Goal: Task Accomplishment & Management: Complete application form

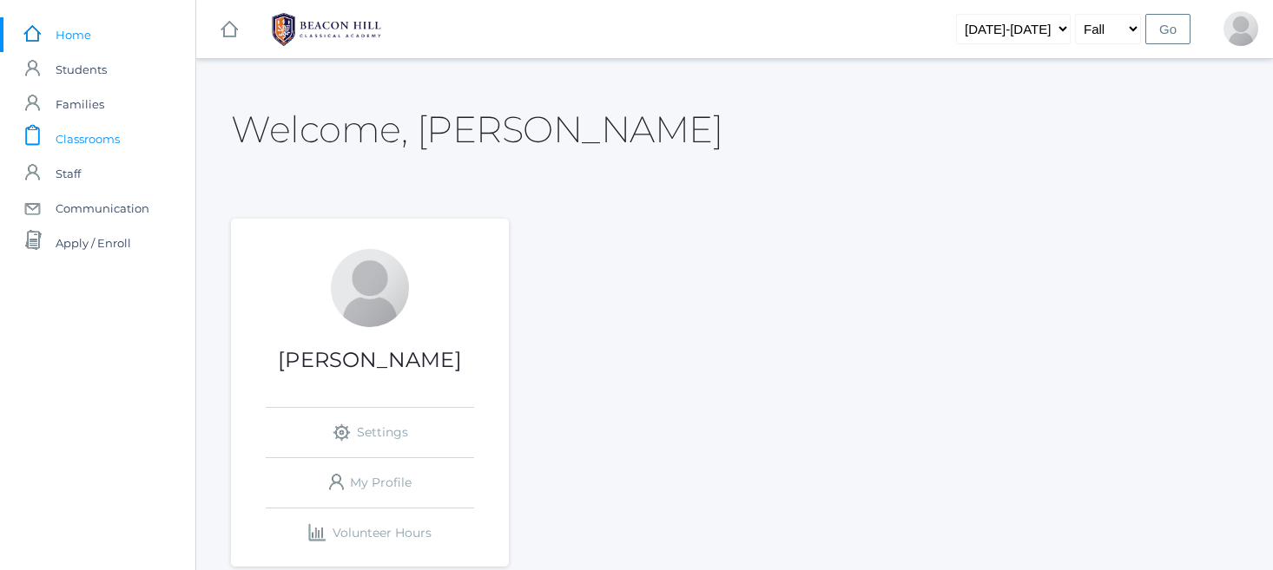
click at [94, 148] on span "Classrooms" at bounding box center [88, 139] width 64 height 35
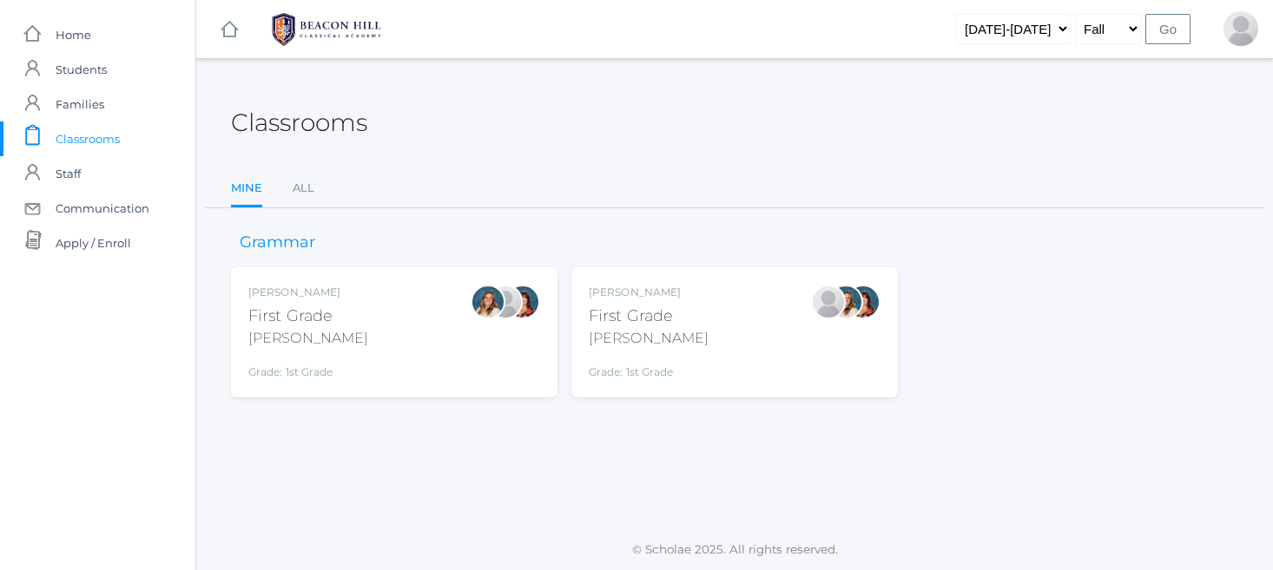
click at [669, 341] on div "Watson" at bounding box center [649, 338] width 120 height 21
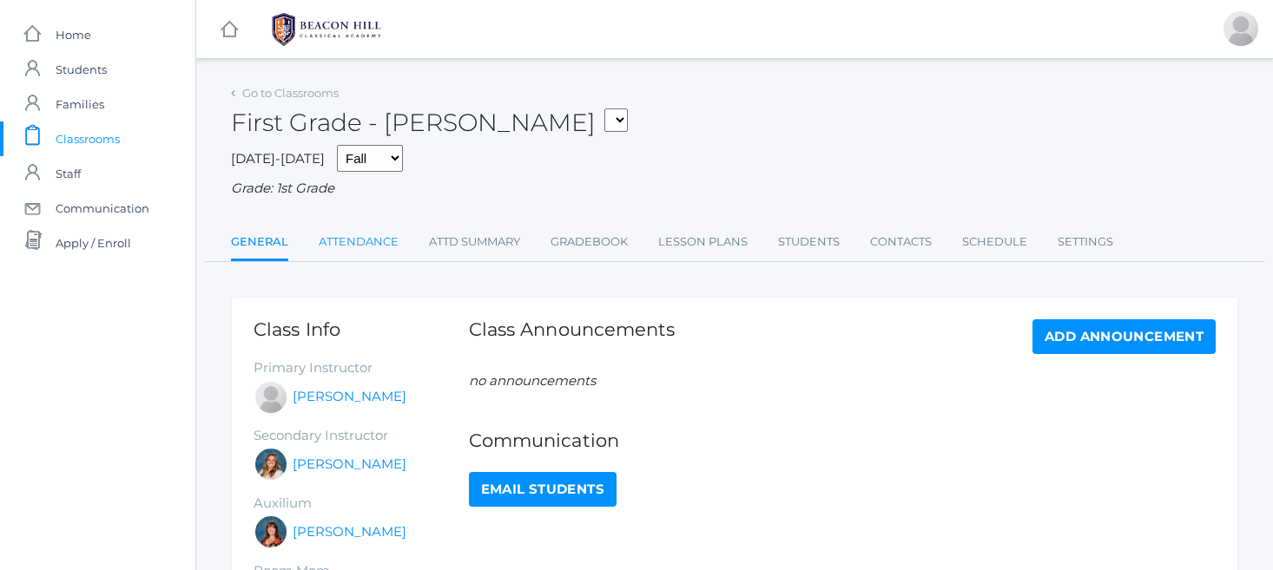
click at [372, 234] on link "Attendance" at bounding box center [359, 242] width 80 height 35
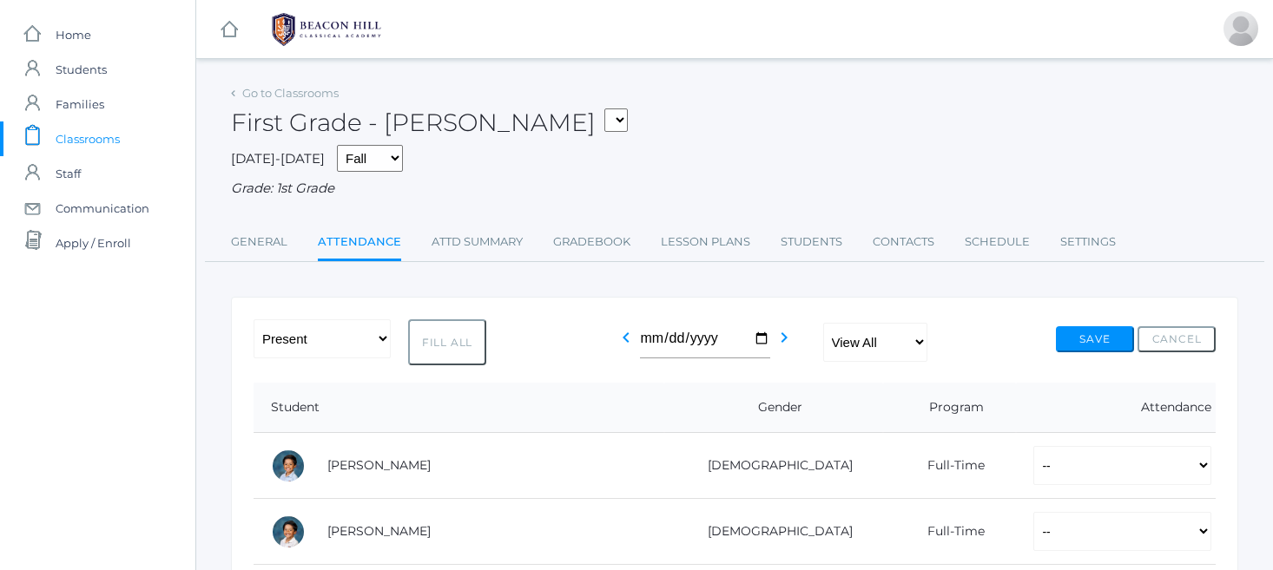
click at [449, 319] on button "Fill All" at bounding box center [447, 342] width 78 height 46
select select "P"
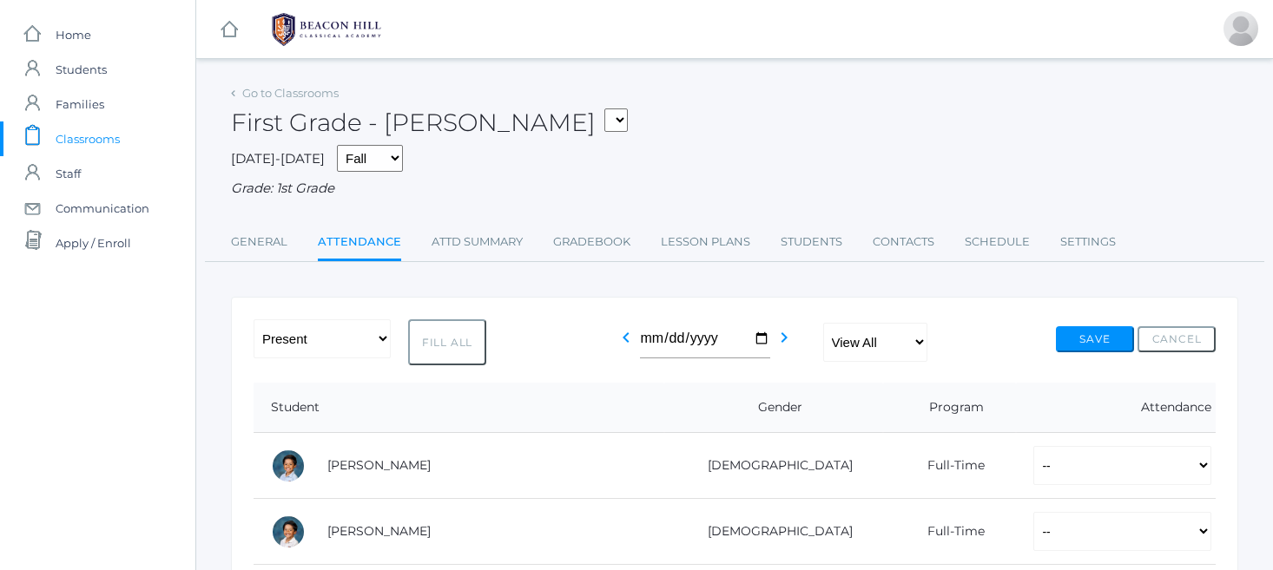
select select "P"
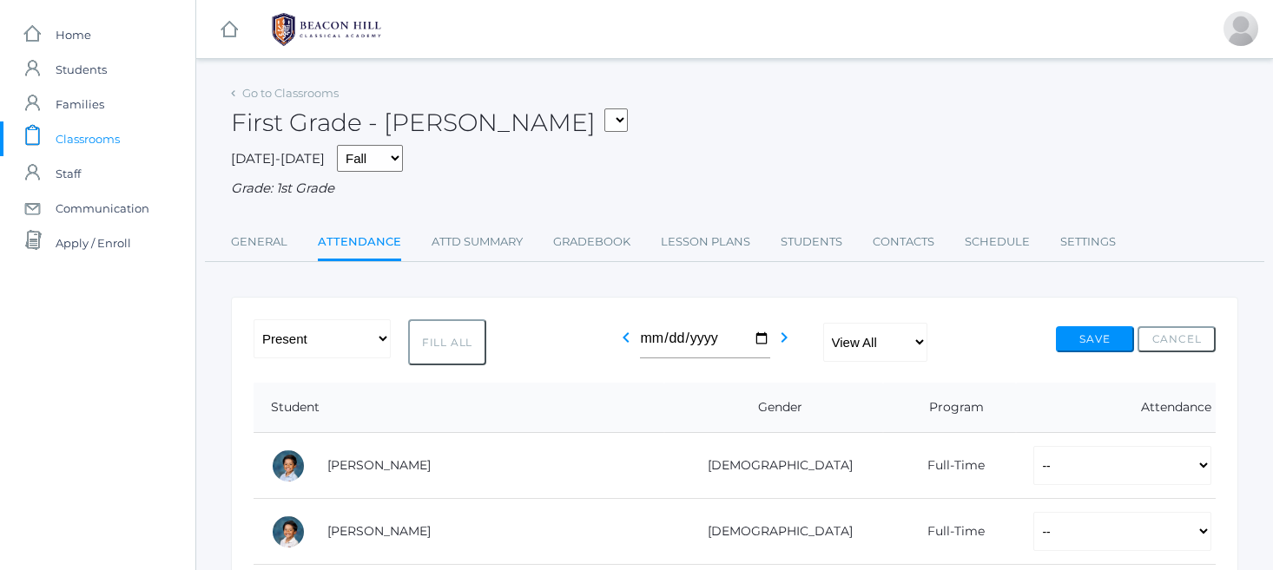
select select "P"
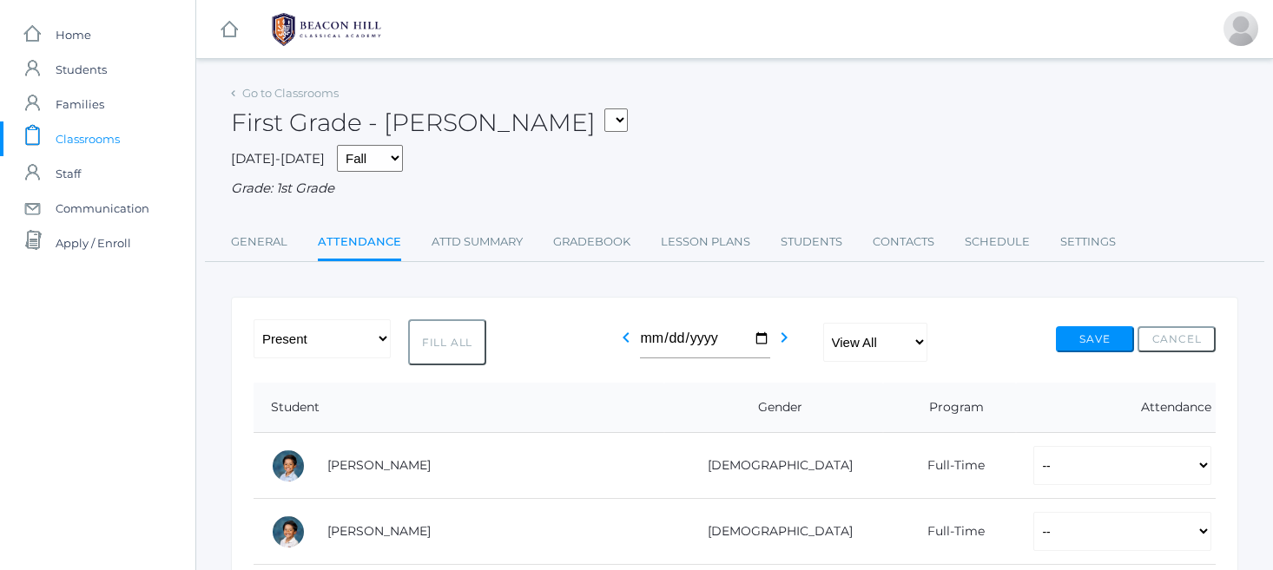
select select "P"
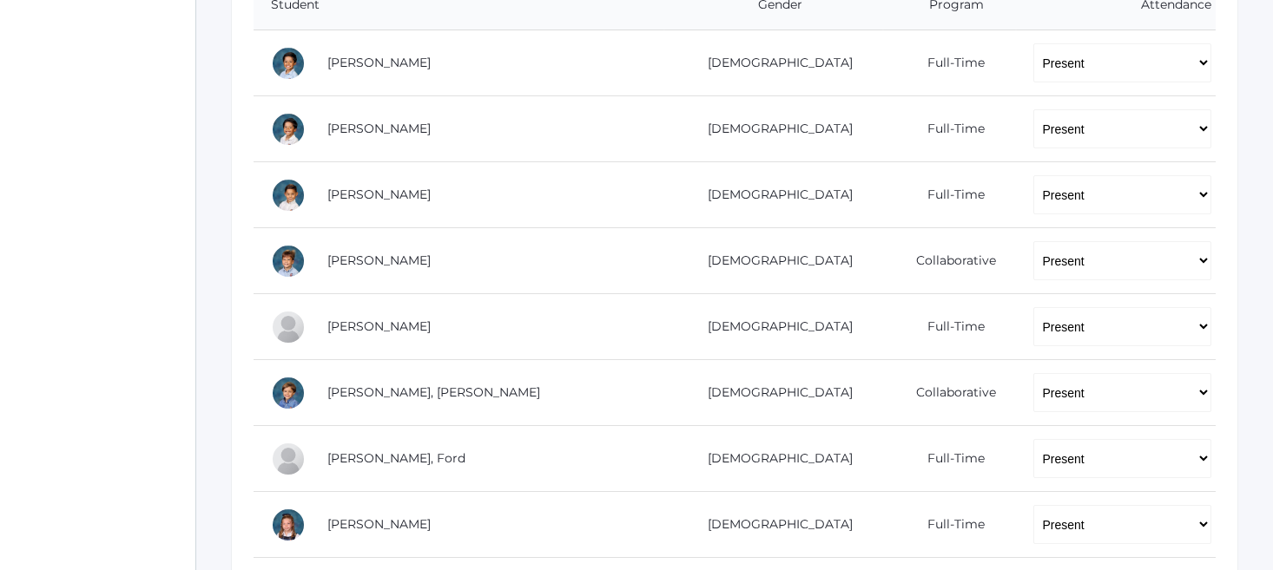
scroll to position [421, 0]
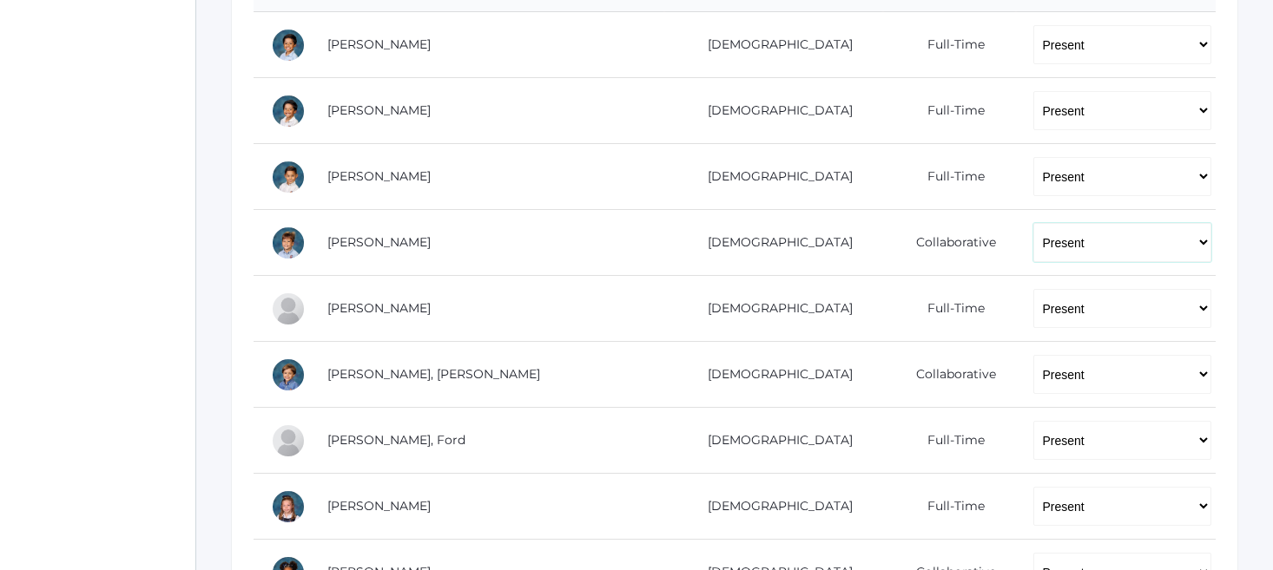
select select "TU"
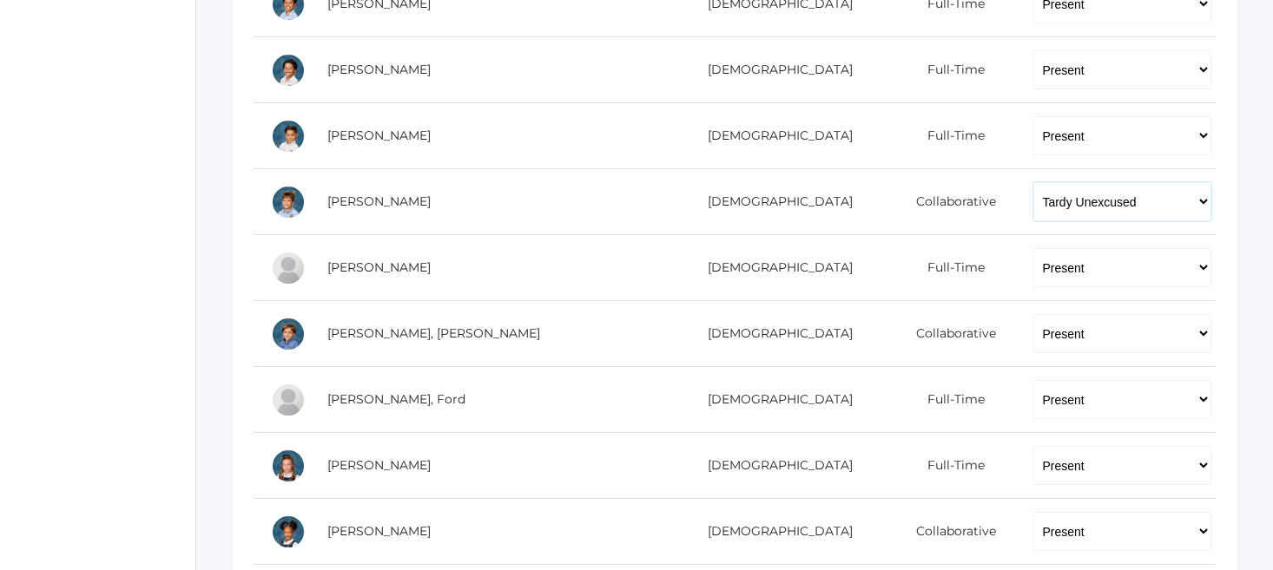
scroll to position [462, 0]
select select "TU"
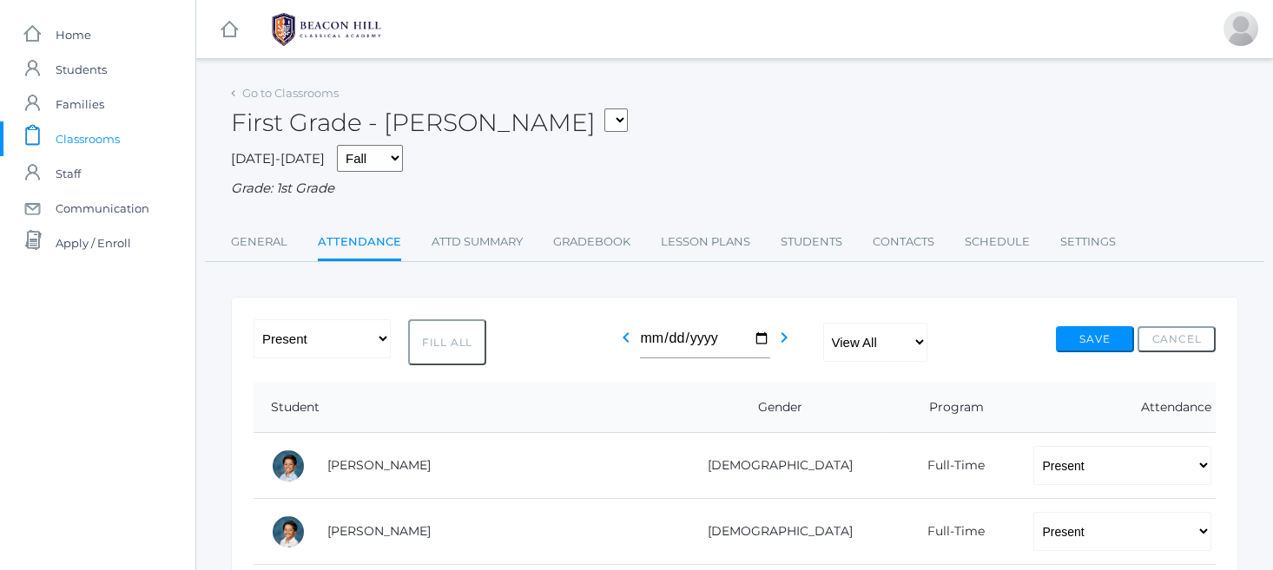
scroll to position [0, 0]
click at [1080, 327] on button "Save" at bounding box center [1095, 339] width 78 height 26
